Goal: Find contact information: Find contact information

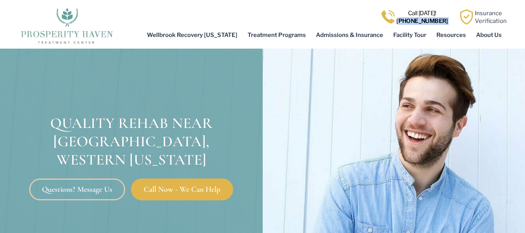
copy div "[PHONE_NUMBER]"
click at [176, 194] on link "Call Now - We Can Help" at bounding box center [182, 189] width 102 height 22
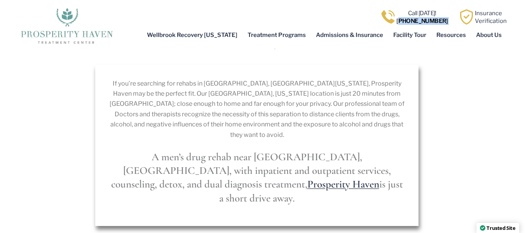
scroll to position [281, 0]
